Goal: Information Seeking & Learning: Learn about a topic

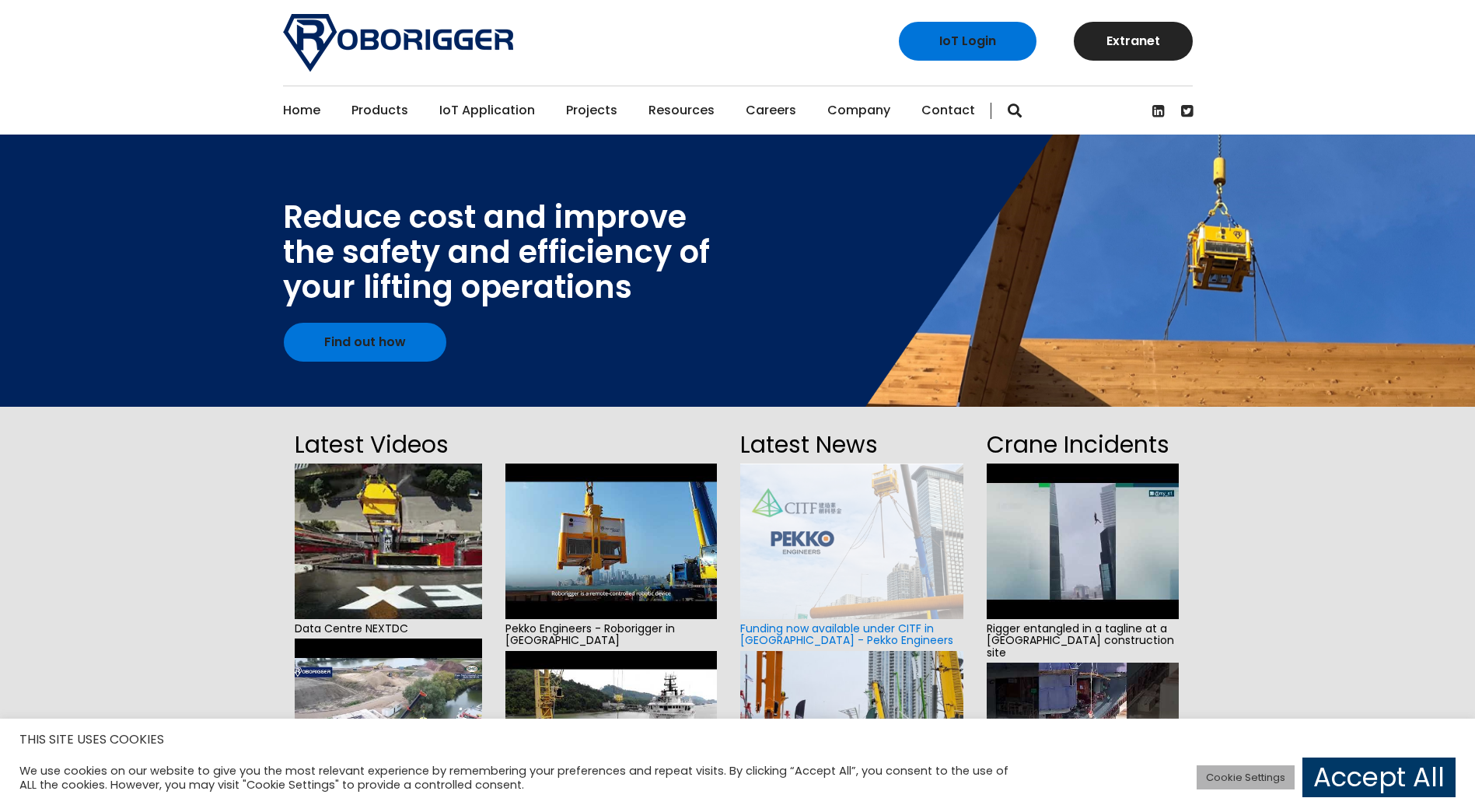
click at [1251, 768] on link "Cookie Settings" at bounding box center [1245, 777] width 98 height 24
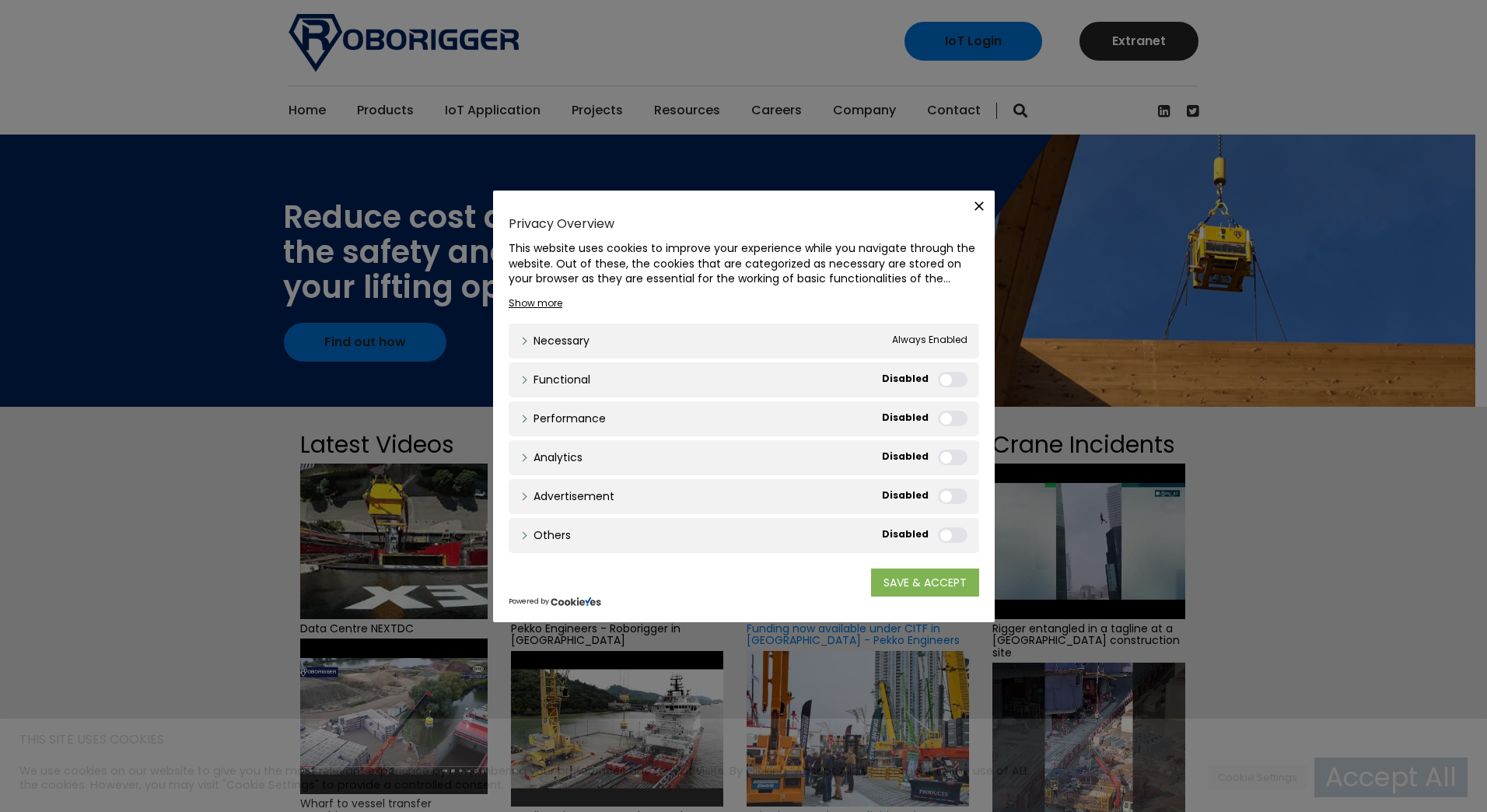
click at [899, 576] on link "SAVE & ACCEPT" at bounding box center [925, 581] width 108 height 28
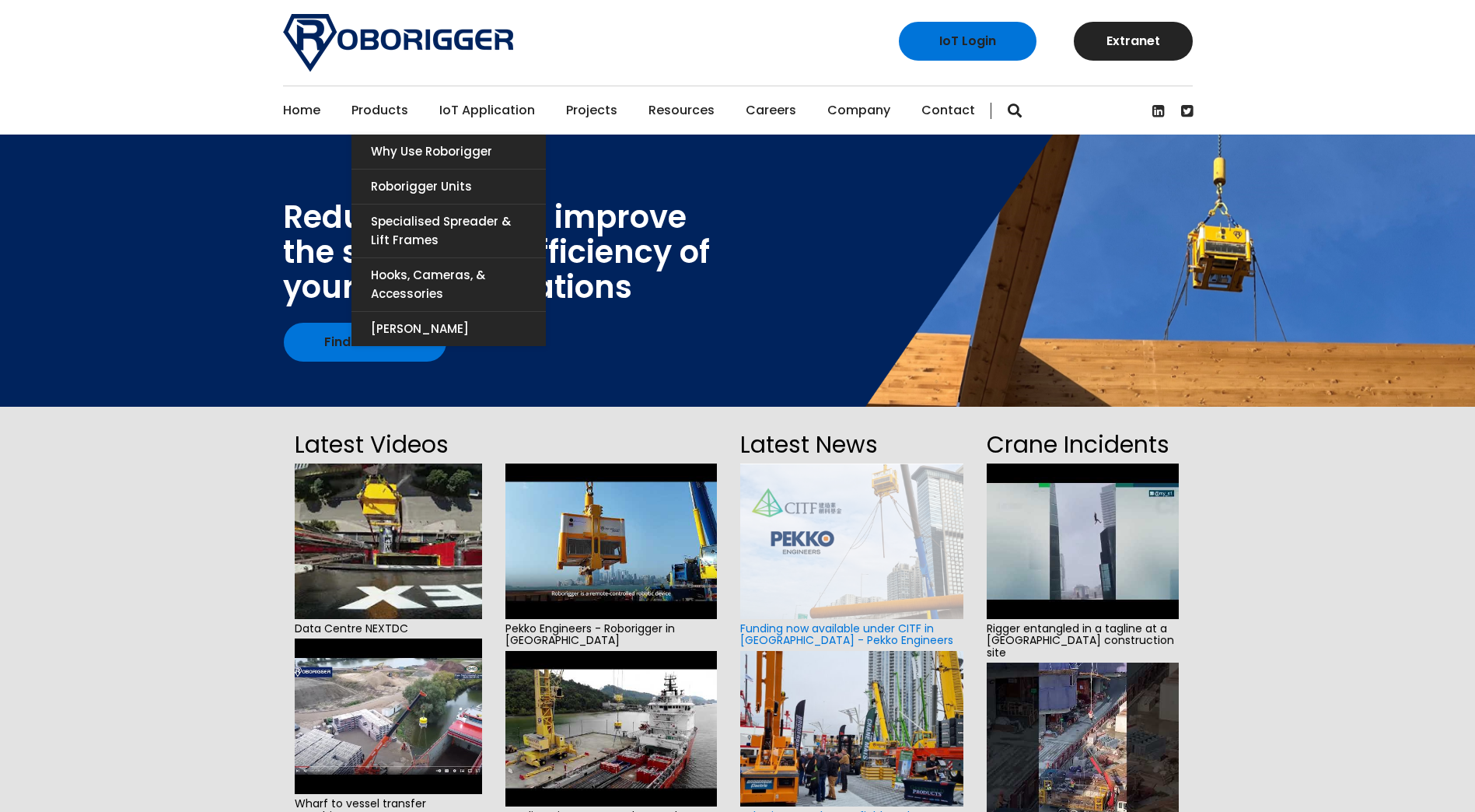
click at [361, 105] on link "Products" at bounding box center [380, 111] width 56 height 49
click at [422, 152] on link "Why use Roborigger" at bounding box center [449, 151] width 194 height 34
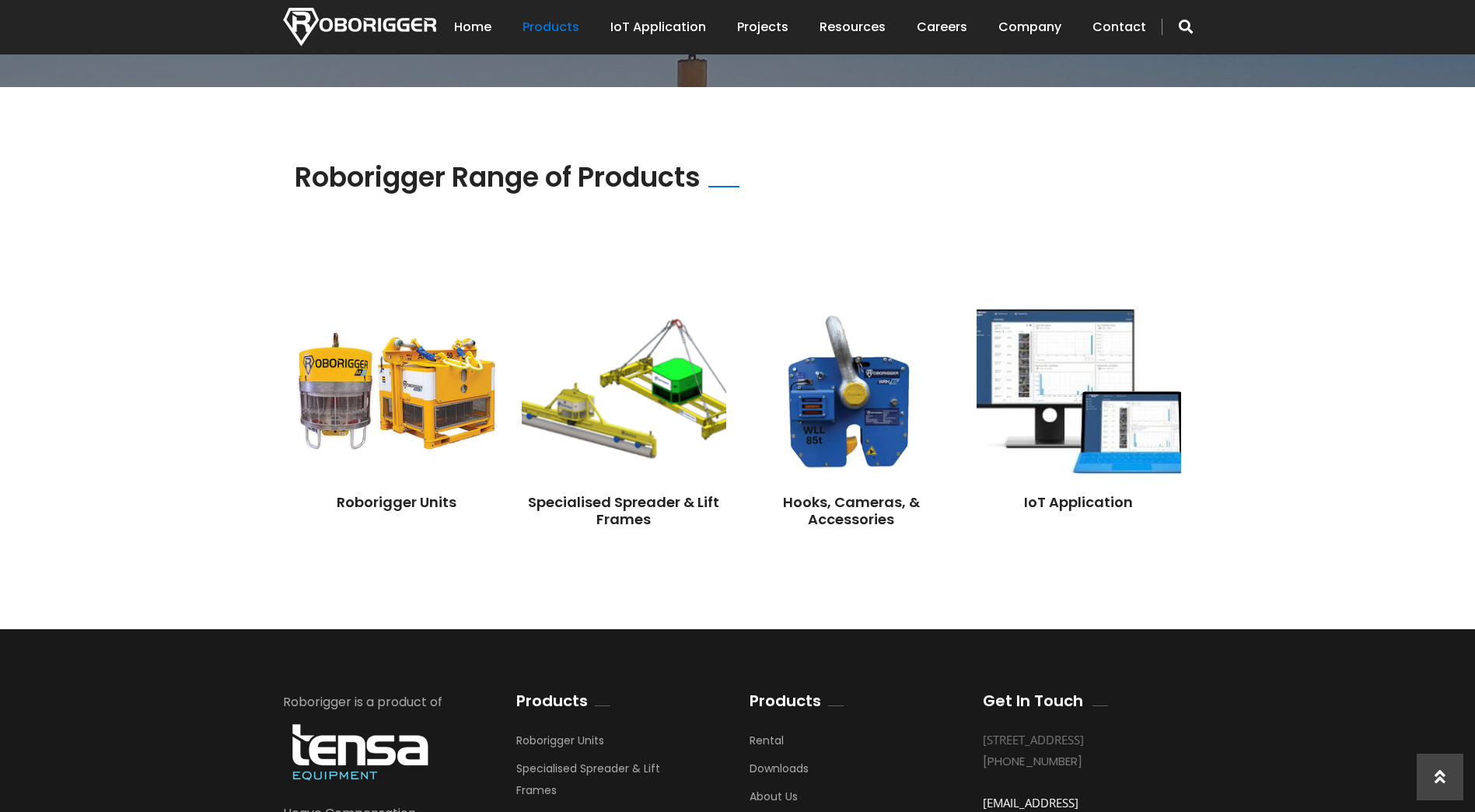
scroll to position [1088, 0]
